Goal: Transaction & Acquisition: Obtain resource

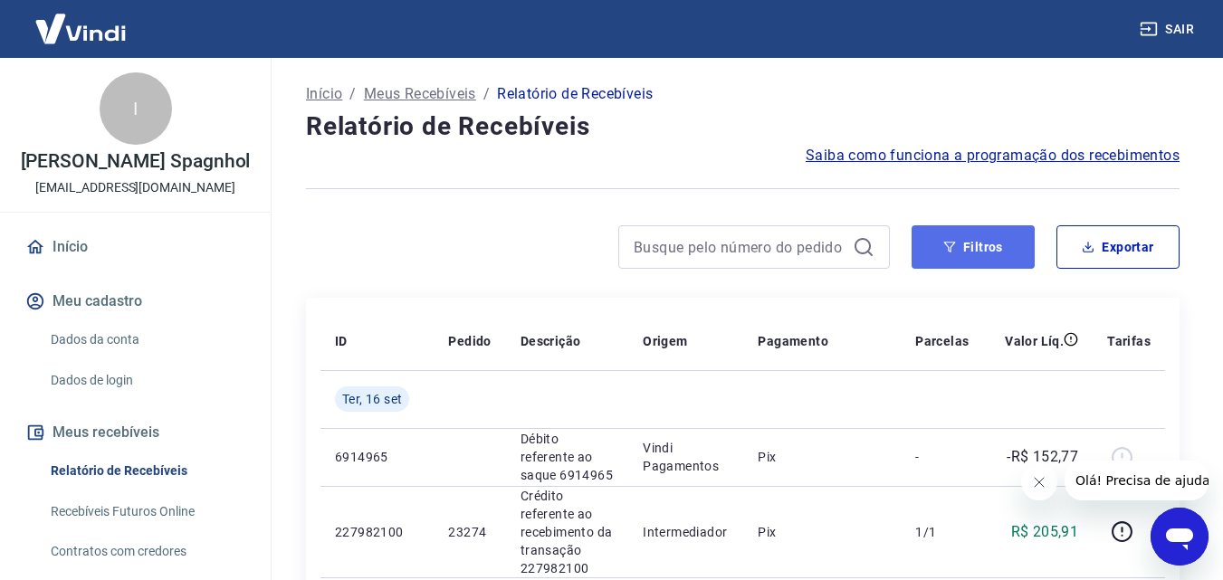
click at [996, 262] on button "Filtros" at bounding box center [972, 246] width 123 height 43
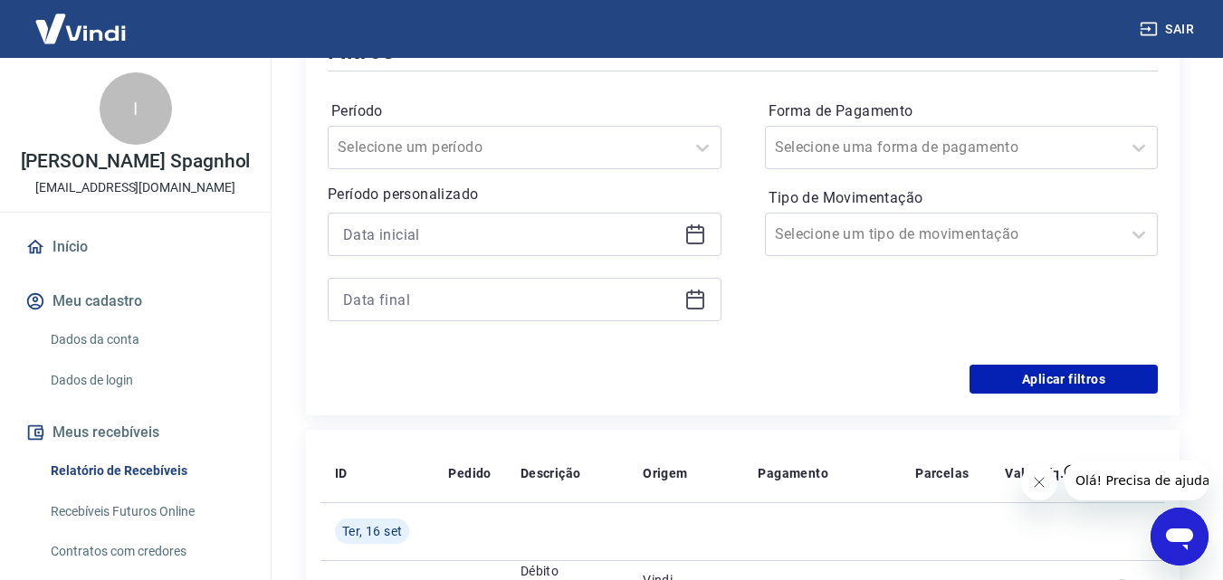
scroll to position [272, 0]
click at [686, 235] on icon at bounding box center [695, 233] width 18 height 18
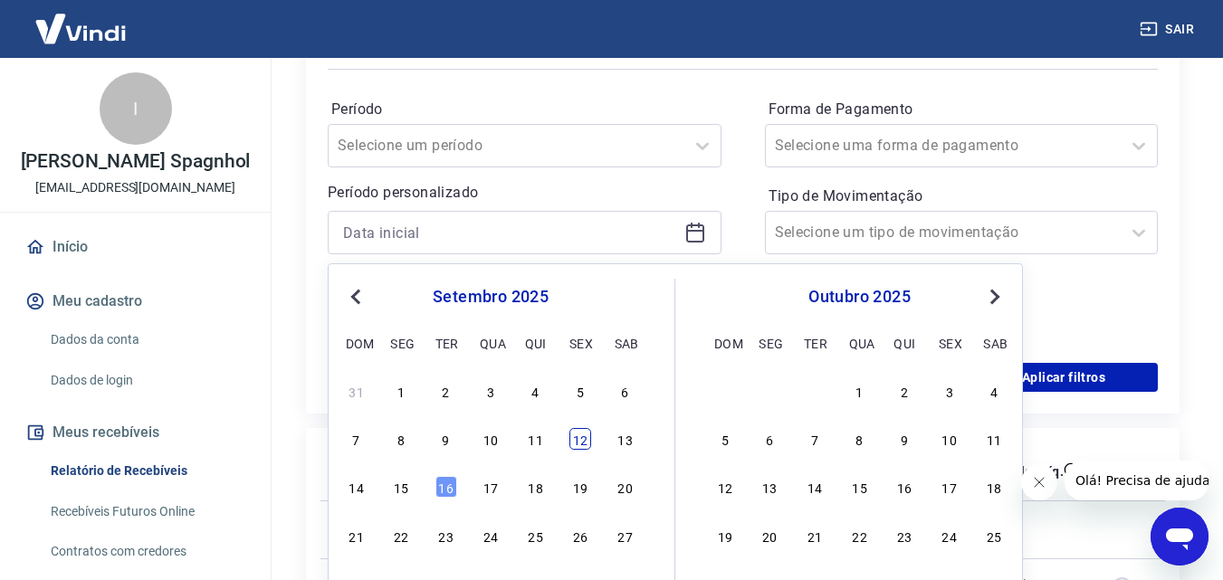
click at [590, 446] on div "12" at bounding box center [580, 439] width 22 height 22
type input "[DATE]"
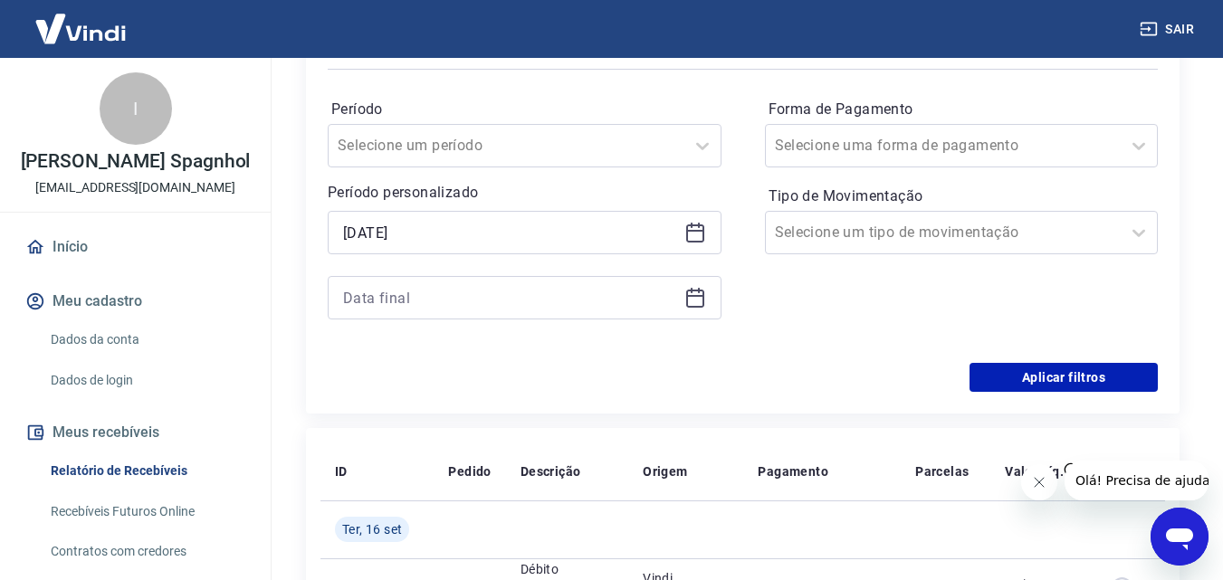
click at [696, 297] on icon at bounding box center [695, 296] width 18 height 2
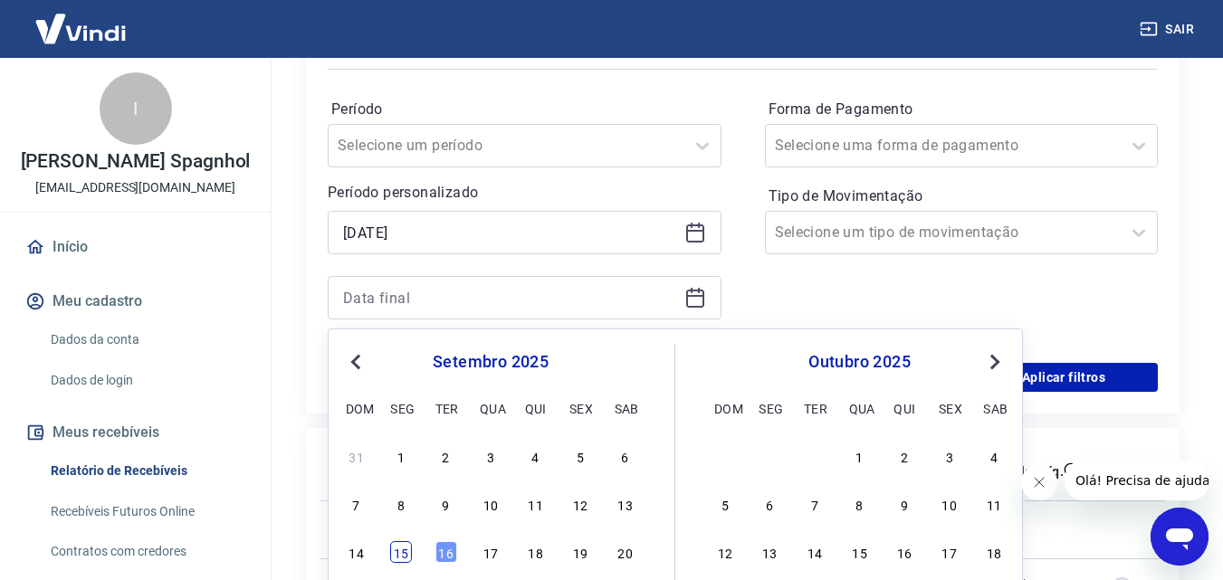
click at [408, 557] on div "15" at bounding box center [401, 552] width 22 height 22
type input "[DATE]"
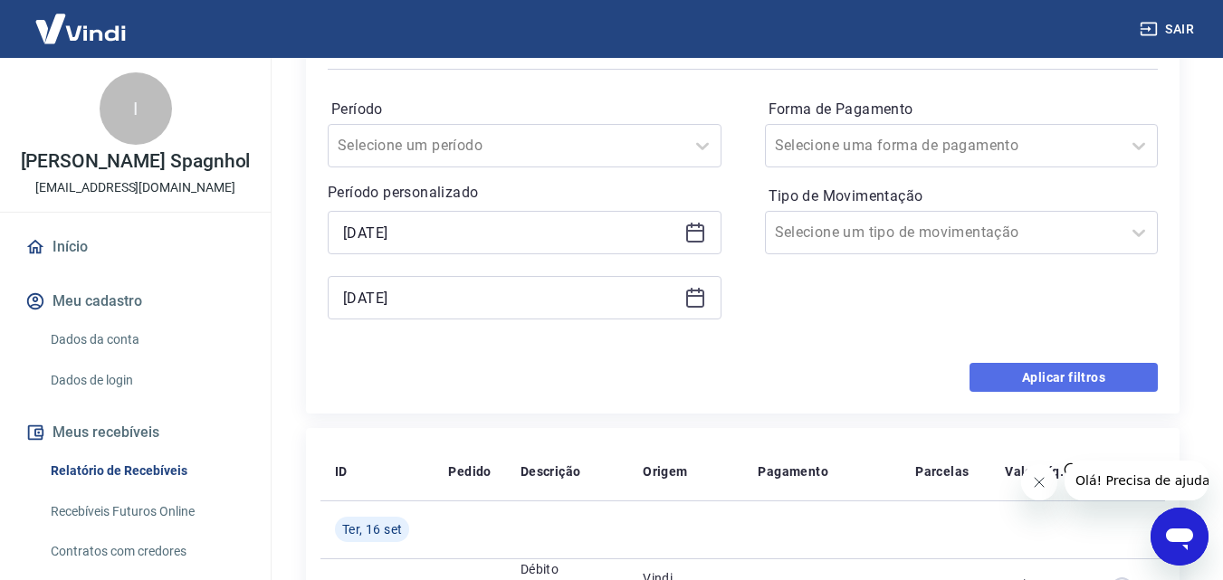
click at [1038, 365] on button "Aplicar filtros" at bounding box center [1063, 377] width 188 height 29
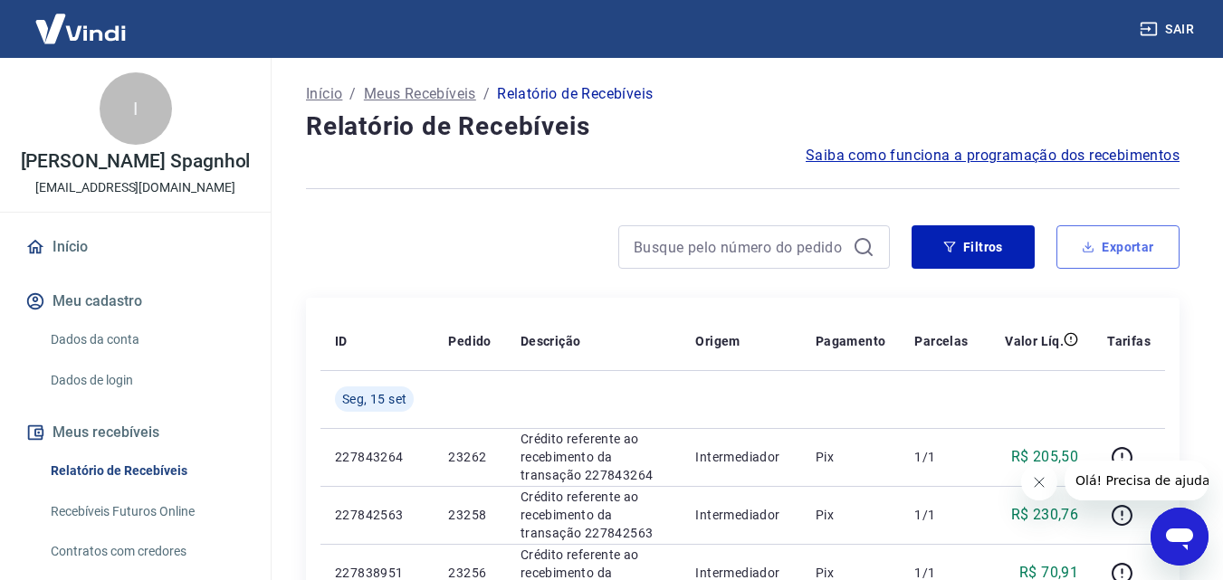
click at [1107, 237] on button "Exportar" at bounding box center [1117, 246] width 123 height 43
type input "[DATE]"
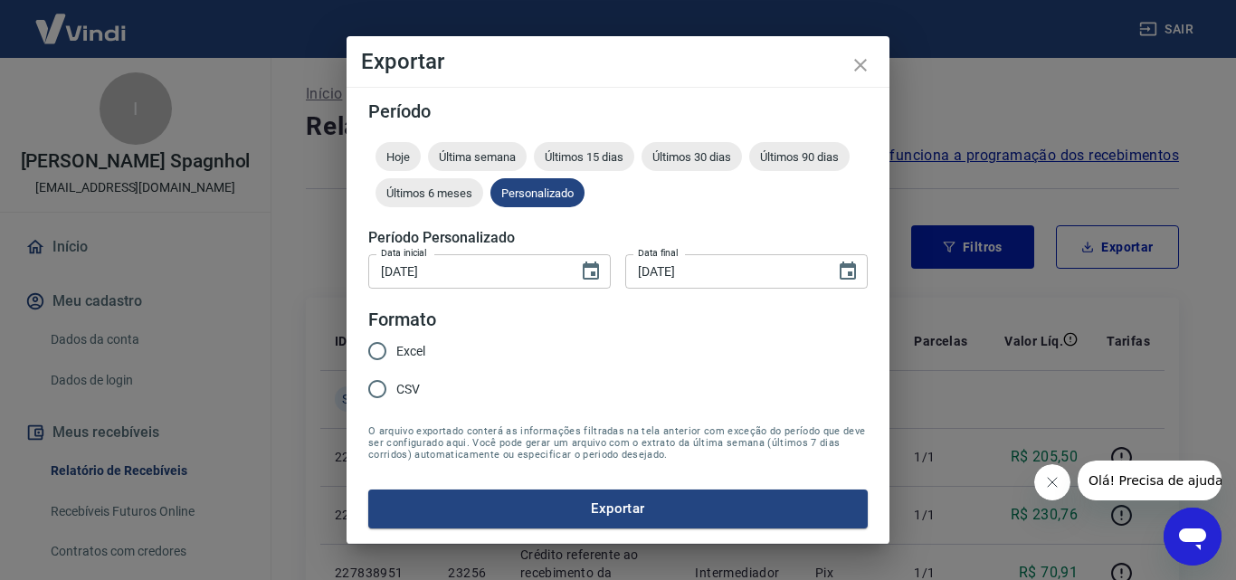
click at [415, 351] on span "Excel" at bounding box center [410, 351] width 29 height 19
click at [396, 351] on input "Excel" at bounding box center [377, 351] width 38 height 38
radio input "true"
drag, startPoint x: 505, startPoint y: 505, endPoint x: 521, endPoint y: 505, distance: 16.3
click at [507, 505] on button "Exportar" at bounding box center [618, 509] width 500 height 38
